Goal: Transaction & Acquisition: Purchase product/service

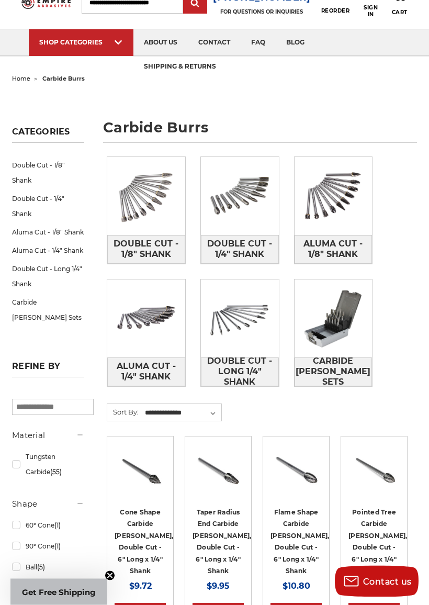
scroll to position [43, 0]
click at [335, 347] on img at bounding box center [333, 318] width 78 height 78
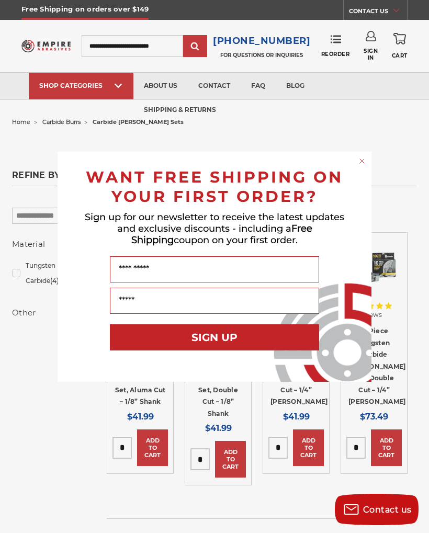
click at [364, 152] on form "WANT FREE SHIPPING ON YOUR FIRST ORDER? Sign up for our newsletter to receive t…" at bounding box center [215, 267] width 314 height 230
click at [361, 146] on div "Close dialog WANT FREE SHIPPING ON YOUR FIRST ORDER? Sign up for our newsletter…" at bounding box center [214, 266] width 429 height 533
click at [362, 156] on circle "Close dialog" at bounding box center [362, 161] width 10 height 10
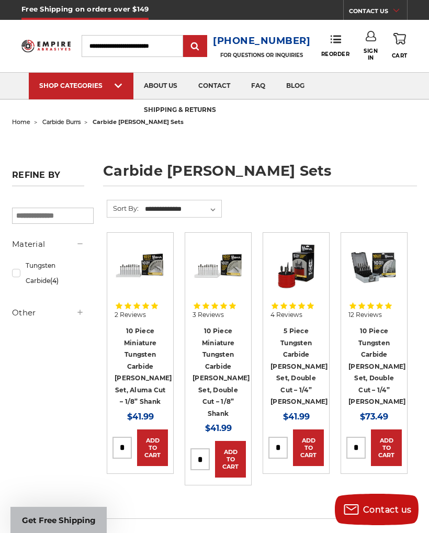
click at [360, 175] on form "WANT FREE SHIPPING ON YOUR FIRST ORDER? Sign up for our newsletter to receive t…" at bounding box center [215, 290] width 314 height 230
click at [223, 275] on img at bounding box center [217, 265] width 51 height 51
click at [208, 339] on link "10 Piece Miniature Tungsten Carbide [PERSON_NAME] Set, Double Cut – 1/8” Shank" at bounding box center [220, 372] width 57 height 90
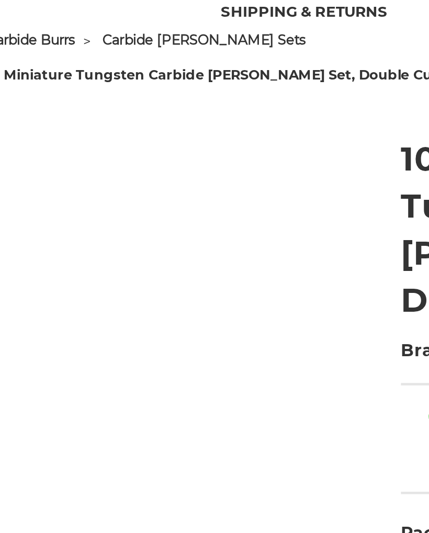
scroll to position [102, 0]
